Goal: Obtain resource: Obtain resource

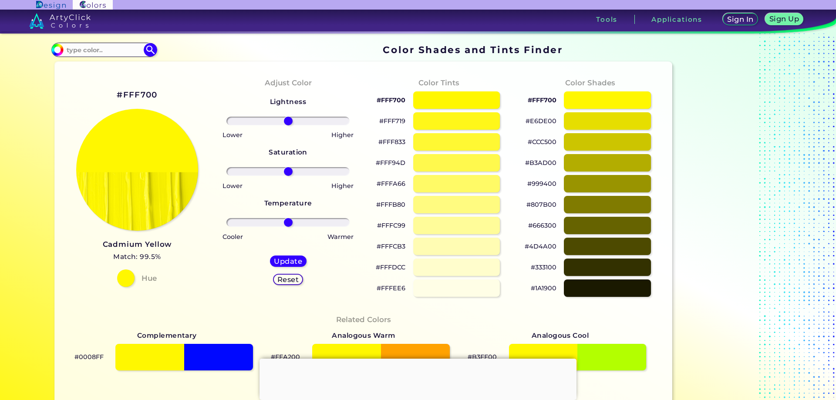
type input "#fff700"
click at [104, 50] on input at bounding box center [104, 50] width 81 height 12
type input "F7F702"
click at [445, 103] on div at bounding box center [457, 100] width 88 height 18
type input "#f7f702"
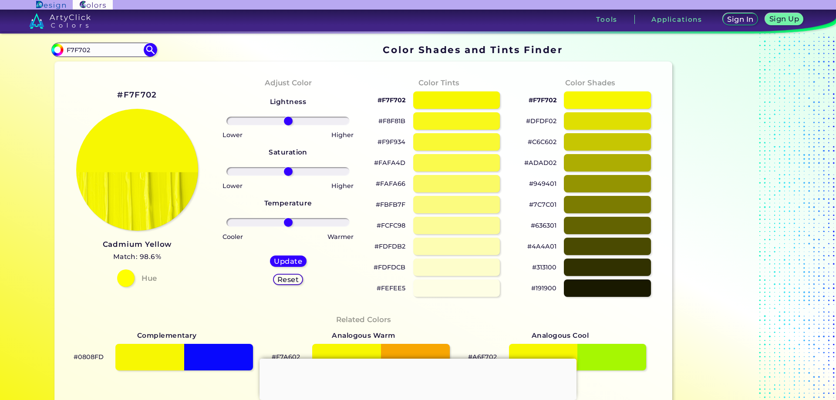
click at [401, 99] on p "#F7F702" at bounding box center [391, 100] width 28 height 10
click at [401, 99] on p "#F7F702 copied" at bounding box center [391, 100] width 28 height 10
copy p "F7F702"
click at [396, 99] on p "#F7F702 copied copied" at bounding box center [391, 100] width 28 height 10
click at [396, 99] on p "#F7F702 copied copied copied" at bounding box center [391, 100] width 28 height 10
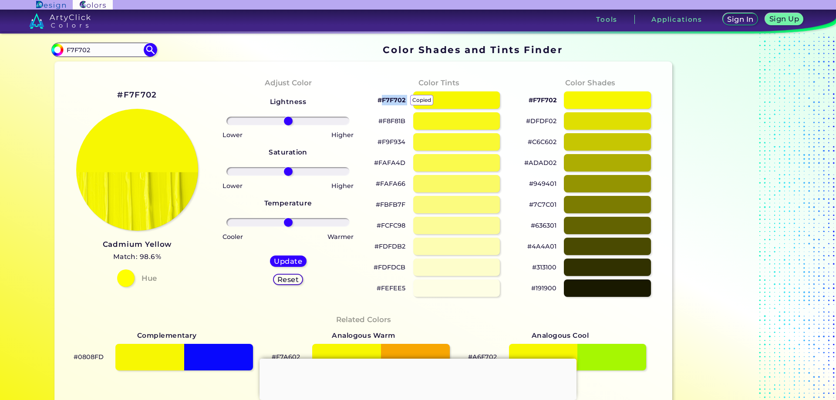
copy p "F7F702 copied"
click at [396, 99] on p "#F7F702 copied copied" at bounding box center [391, 100] width 28 height 10
copy p "#F7F702"
click at [396, 99] on p "#F7F702 copied copied copied" at bounding box center [391, 100] width 28 height 10
click at [135, 91] on h2 "#F7F702" at bounding box center [137, 94] width 40 height 11
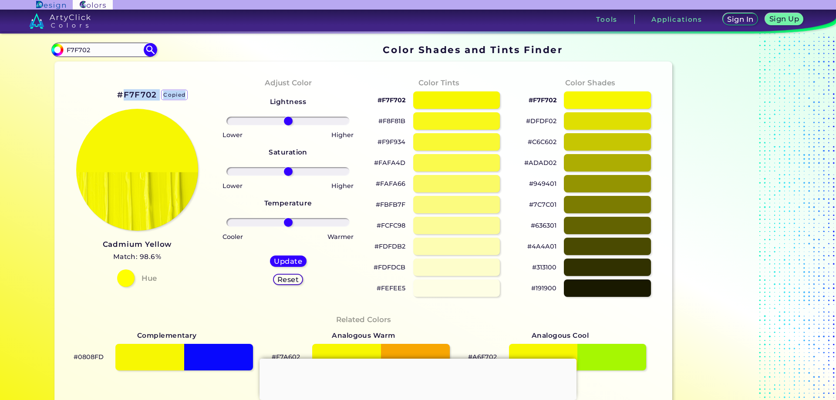
click at [135, 91] on h2 "#F7F702 copied" at bounding box center [137, 94] width 40 height 11
copy h2 "F7F702 copied"
click at [383, 103] on p "#F7F702" at bounding box center [391, 100] width 28 height 10
click at [384, 98] on p "#F7F702 copied" at bounding box center [391, 100] width 28 height 10
click at [396, 101] on p "#F7F702" at bounding box center [391, 100] width 28 height 10
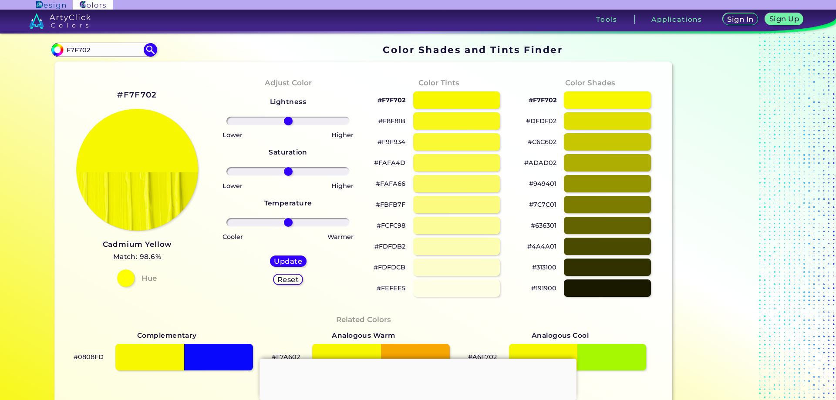
click at [395, 98] on p "#F7F702" at bounding box center [391, 100] width 28 height 10
